Goal: Find specific page/section: Find specific page/section

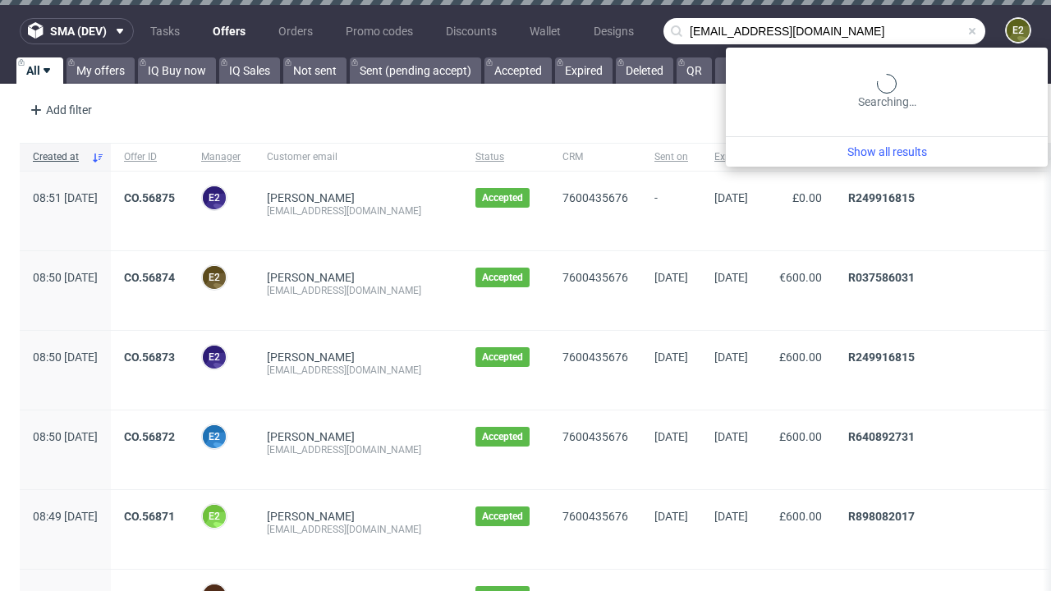
type input "[EMAIL_ADDRESS][DOMAIN_NAME]"
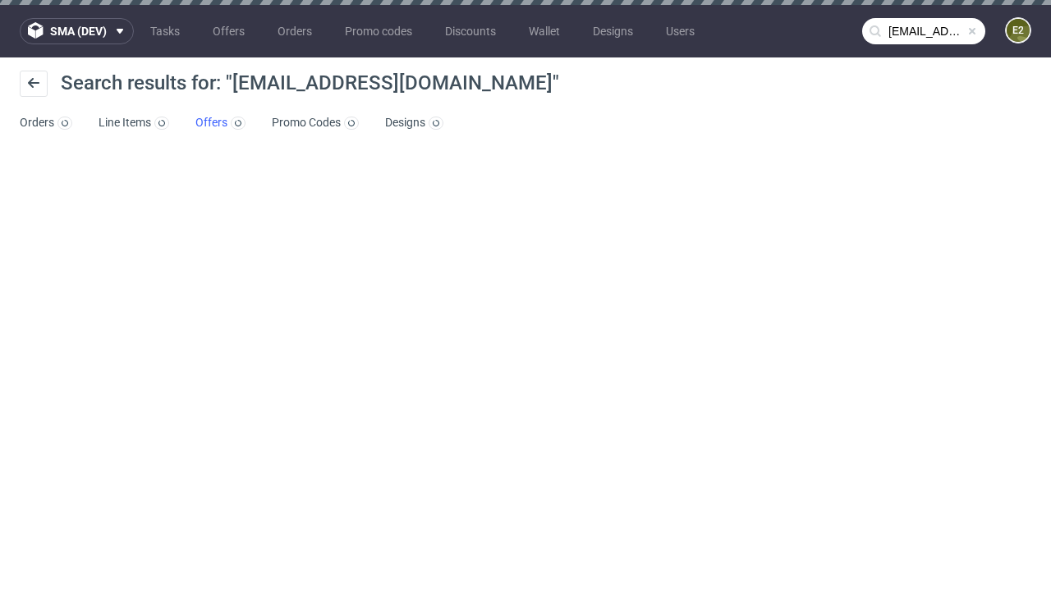
click at [220, 123] on link "Offers" at bounding box center [220, 123] width 50 height 26
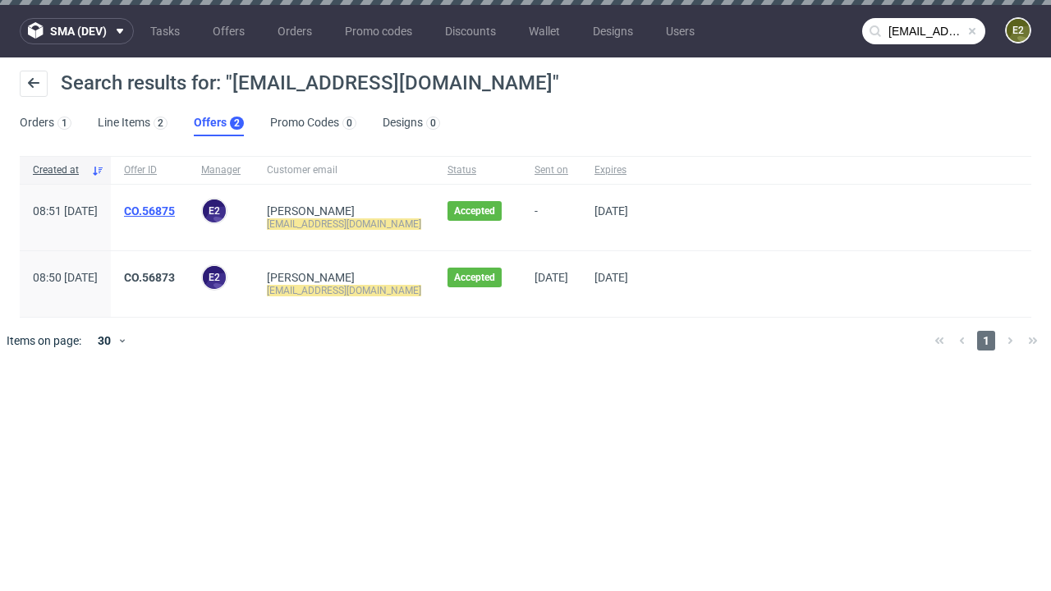
click at [175, 211] on link "CO.56875" at bounding box center [149, 210] width 51 height 13
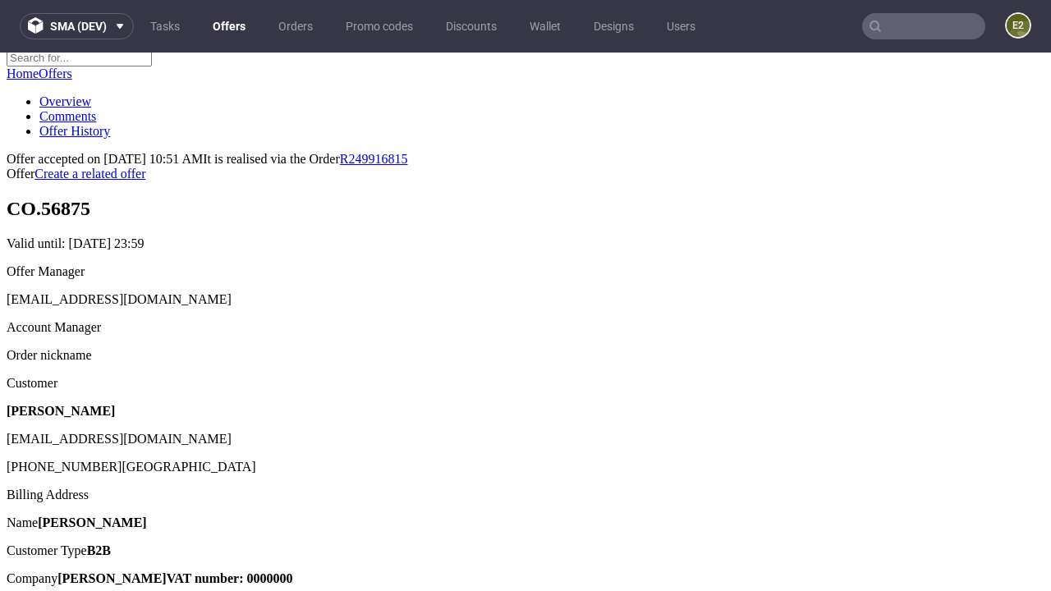
scroll to position [207, 0]
